Goal: Task Accomplishment & Management: Manage account settings

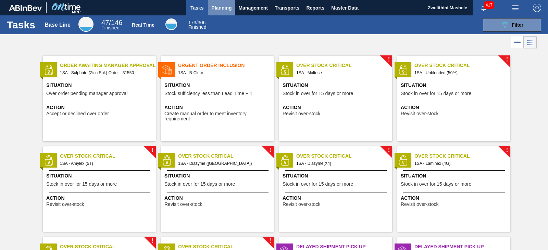
click at [228, 12] on span "Planning" at bounding box center [221, 8] width 20 height 8
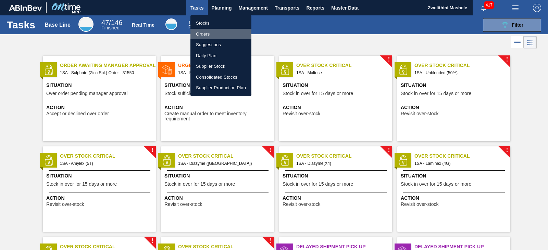
click at [203, 34] on li "Orders" at bounding box center [220, 34] width 61 height 11
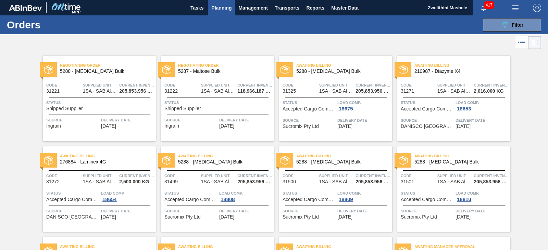
click at [230, 169] on div "Awaiting Billing 5288 - [MEDICAL_DATA] Bulk Code 31499 Supplied Unit 1SA - SAB …" at bounding box center [217, 190] width 113 height 86
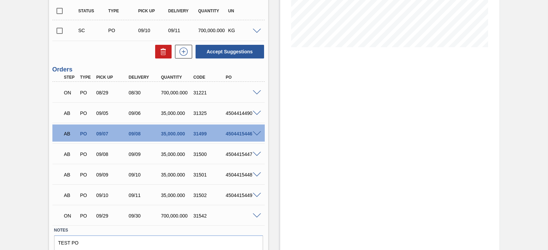
scroll to position [185, 0]
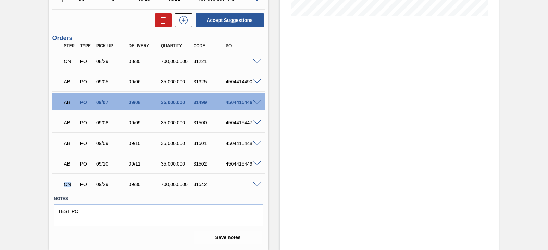
drag, startPoint x: 62, startPoint y: 185, endPoint x: 70, endPoint y: 183, distance: 8.0
click at [70, 183] on div "ON" at bounding box center [70, 184] width 16 height 15
click at [255, 185] on span at bounding box center [257, 184] width 8 height 5
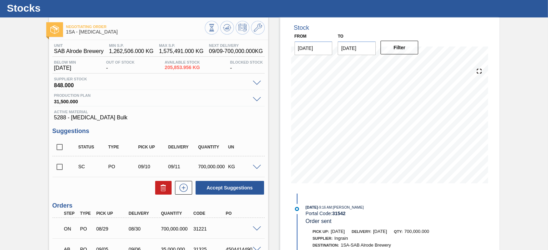
scroll to position [0, 0]
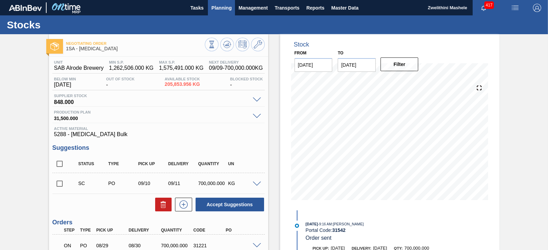
click at [224, 11] on span "Planning" at bounding box center [221, 8] width 20 height 8
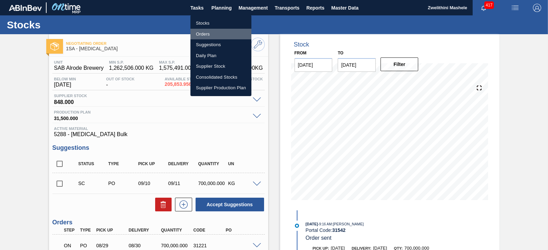
click at [208, 33] on li "Orders" at bounding box center [220, 34] width 61 height 11
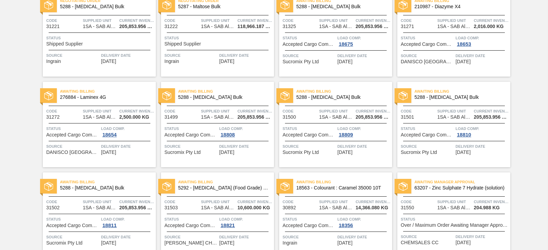
scroll to position [103, 0]
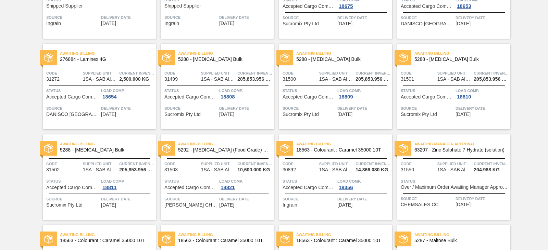
click at [442, 145] on span "Awaiting Manager Approval" at bounding box center [462, 144] width 96 height 7
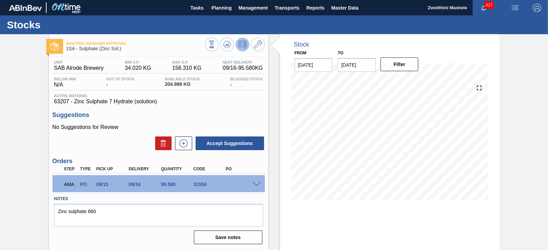
click at [256, 183] on span at bounding box center [257, 184] width 8 height 5
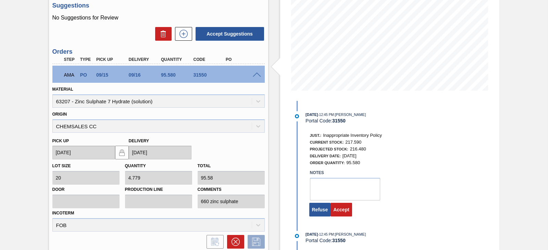
scroll to position [137, 0]
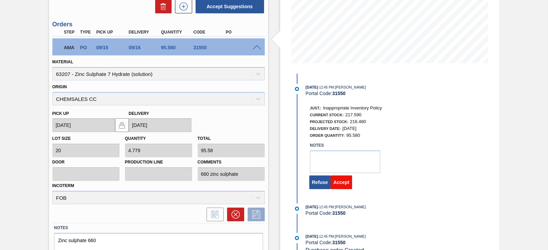
click at [345, 183] on button "Accept" at bounding box center [341, 183] width 22 height 14
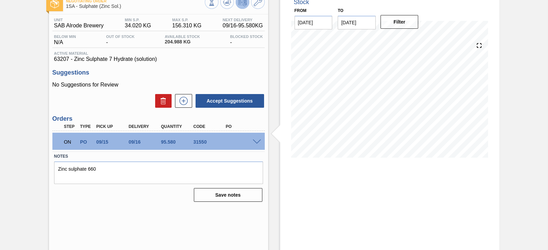
scroll to position [44, 0]
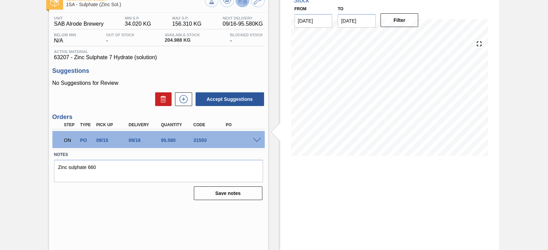
click at [257, 140] on span at bounding box center [257, 140] width 8 height 5
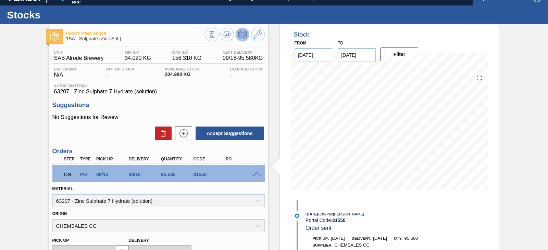
scroll to position [0, 0]
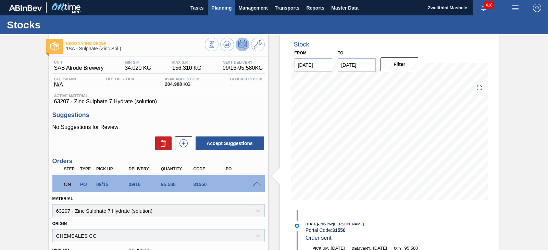
click at [219, 11] on span "Planning" at bounding box center [221, 8] width 20 height 8
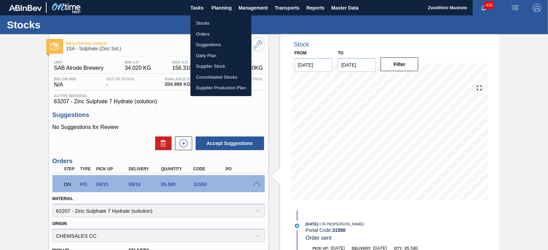
click at [210, 34] on li "Orders" at bounding box center [220, 34] width 61 height 11
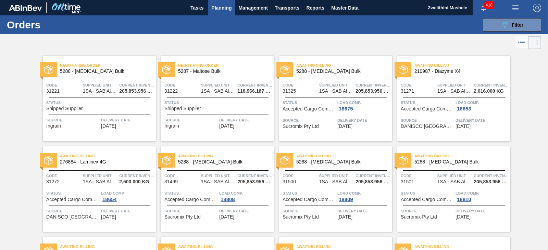
scroll to position [103, 0]
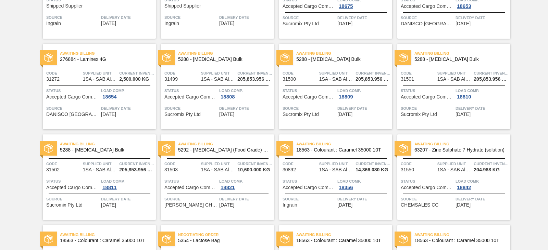
click at [122, 58] on span "276884 - Laminex 4G" at bounding box center [105, 59] width 90 height 5
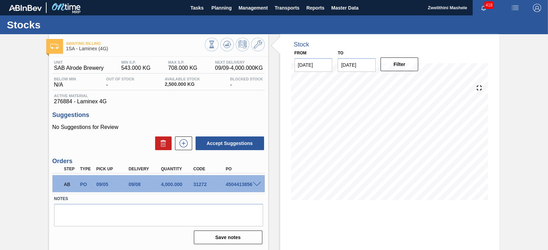
click at [254, 186] on span at bounding box center [257, 184] width 8 height 5
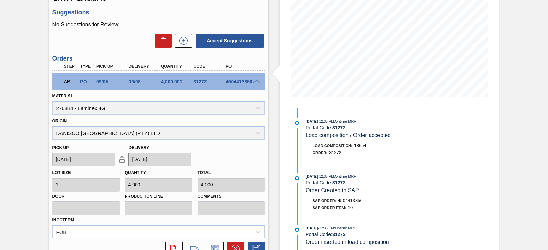
click at [255, 83] on span at bounding box center [257, 81] width 8 height 5
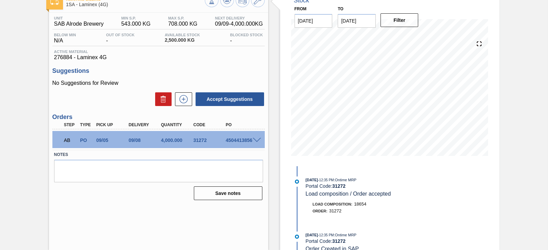
scroll to position [44, 0]
